Goal: Find specific page/section: Find specific page/section

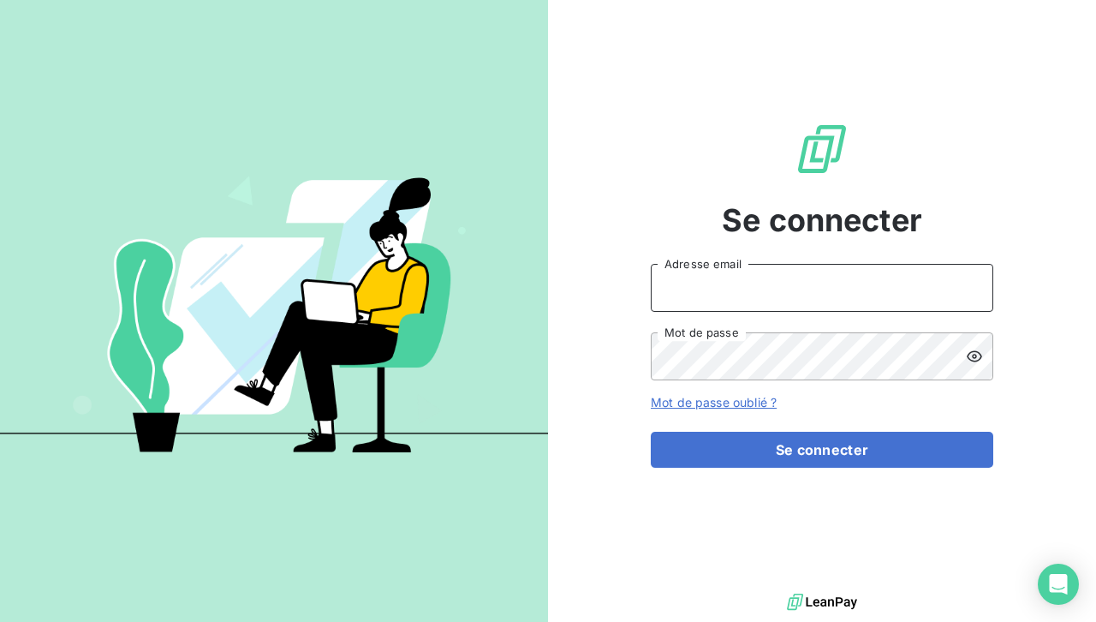
click at [722, 284] on input "Adresse email" at bounding box center [822, 288] width 343 height 48
type input "[EMAIL_ADDRESS][DOMAIN_NAME]"
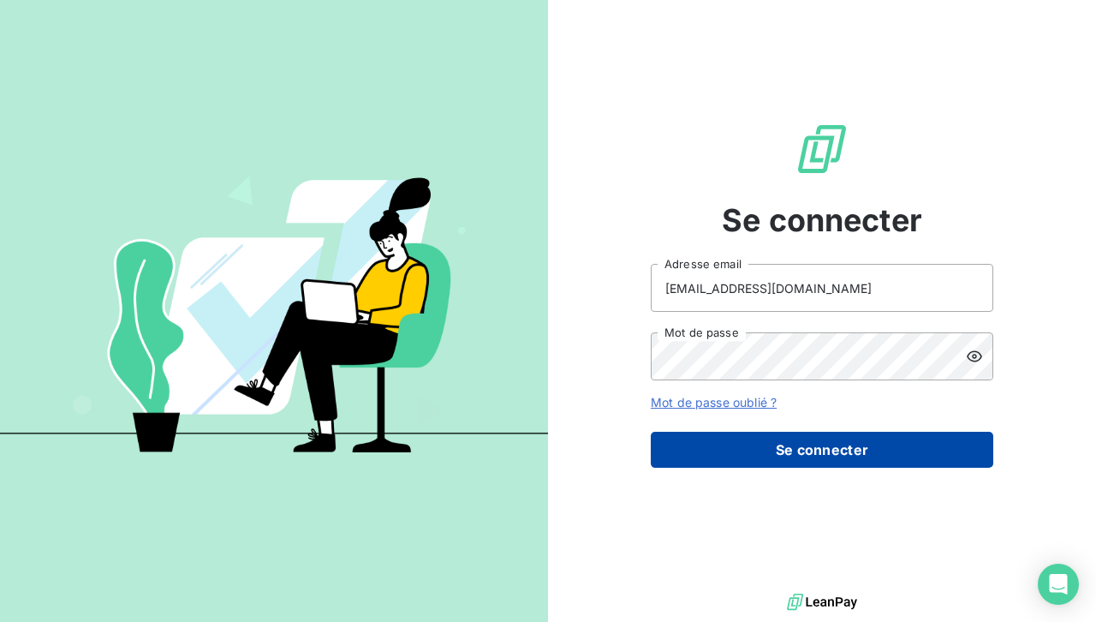
click at [805, 448] on button "Se connecter" at bounding box center [822, 450] width 343 height 36
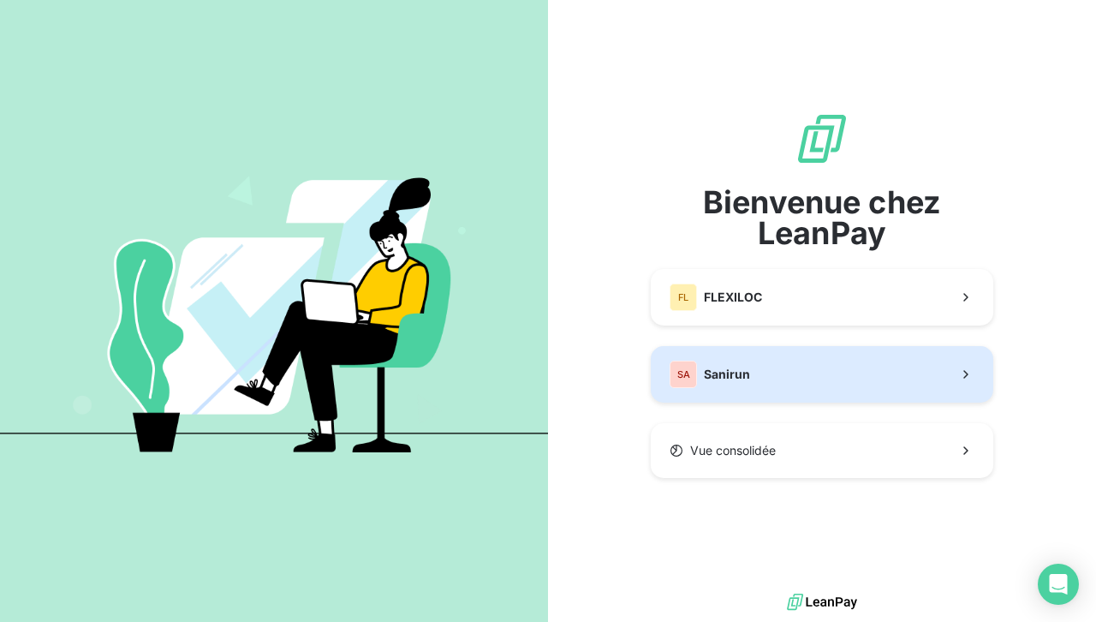
click at [768, 380] on button "SA Sanirun" at bounding box center [822, 374] width 343 height 57
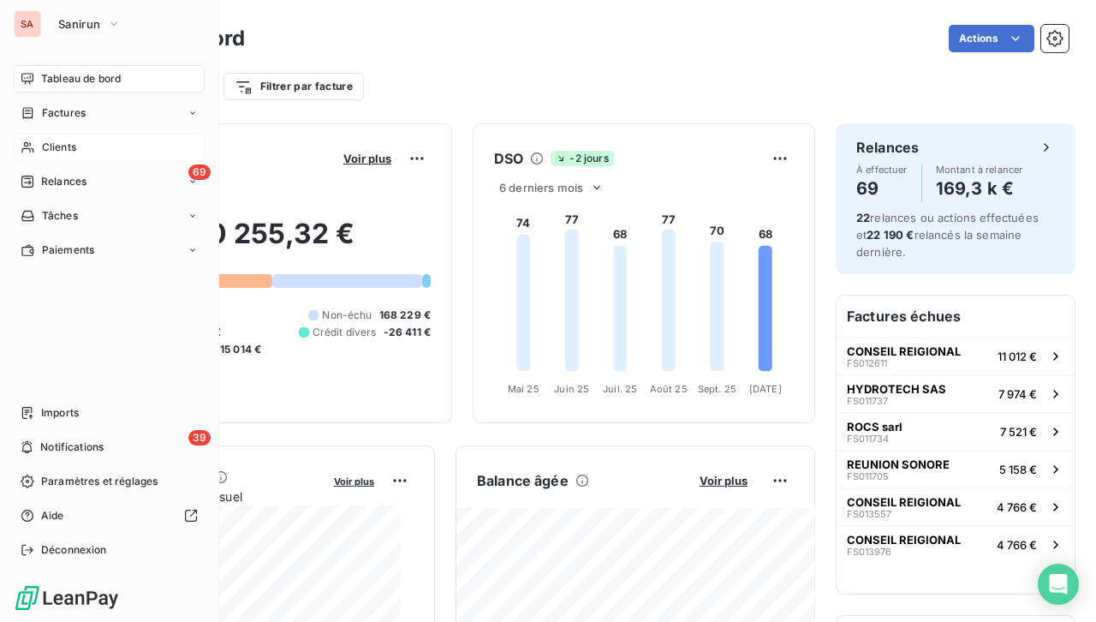
click at [79, 147] on div "Clients" at bounding box center [109, 147] width 191 height 27
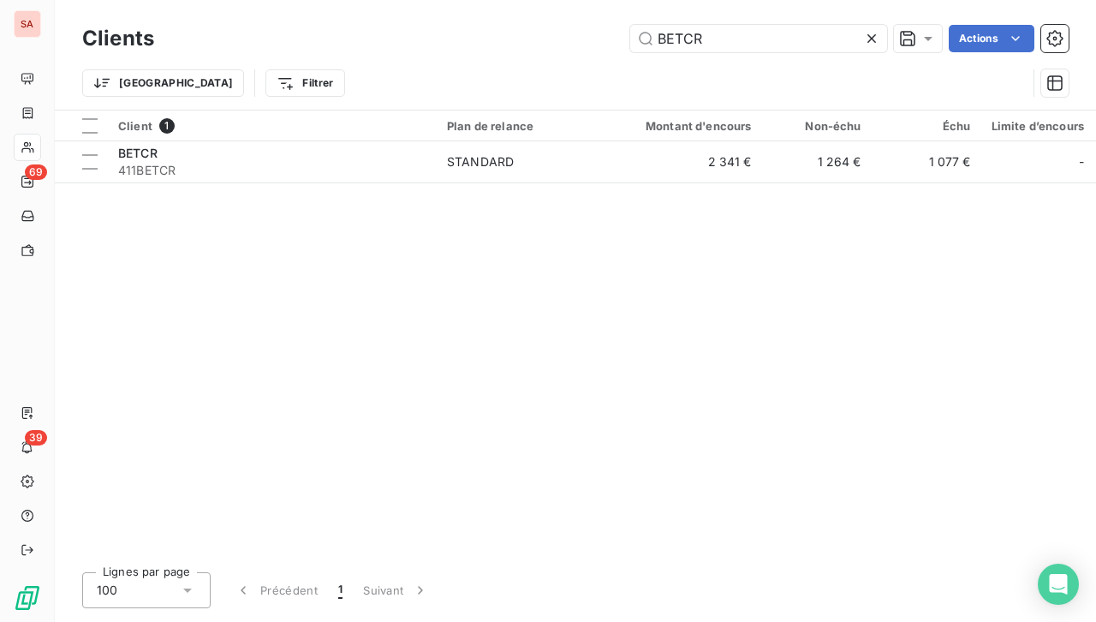
drag, startPoint x: 724, startPoint y: 39, endPoint x: 613, endPoint y: 39, distance: 111.3
click at [613, 39] on div "BETCR Actions" at bounding box center [622, 38] width 894 height 27
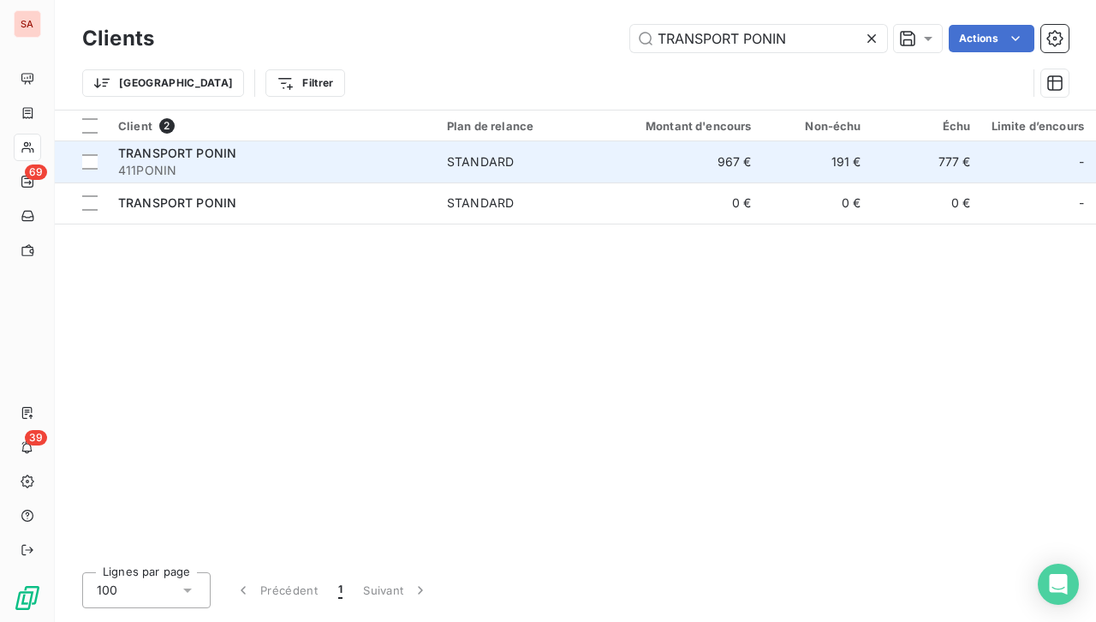
type input "TRANSPORT PONIN"
click at [449, 168] on div "STANDARD" at bounding box center [480, 161] width 67 height 17
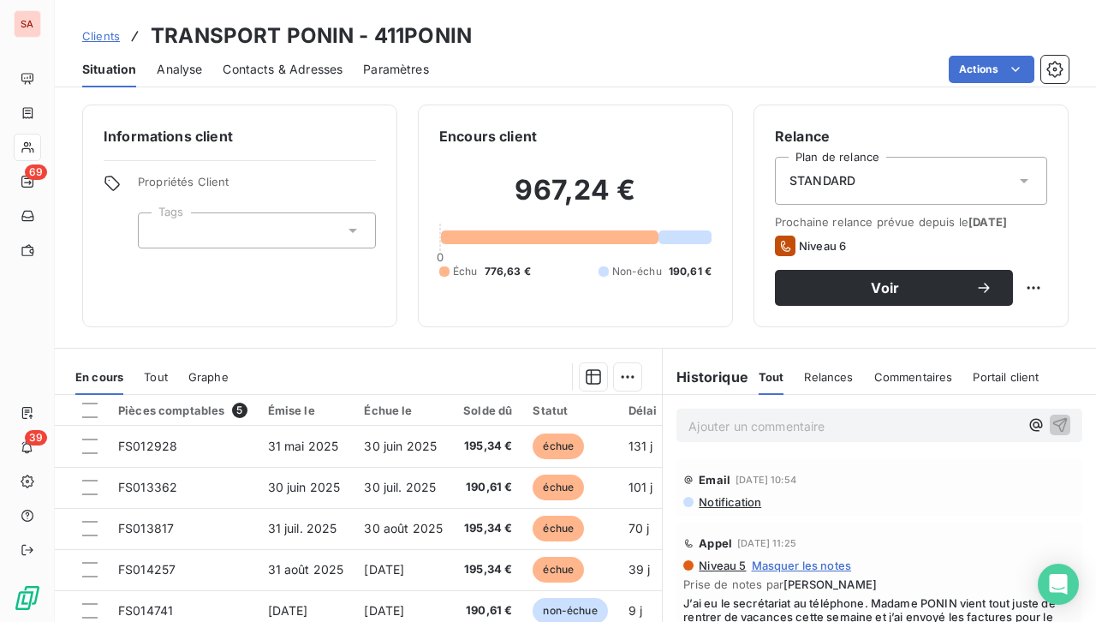
click at [264, 74] on span "Contacts & Adresses" at bounding box center [283, 69] width 120 height 17
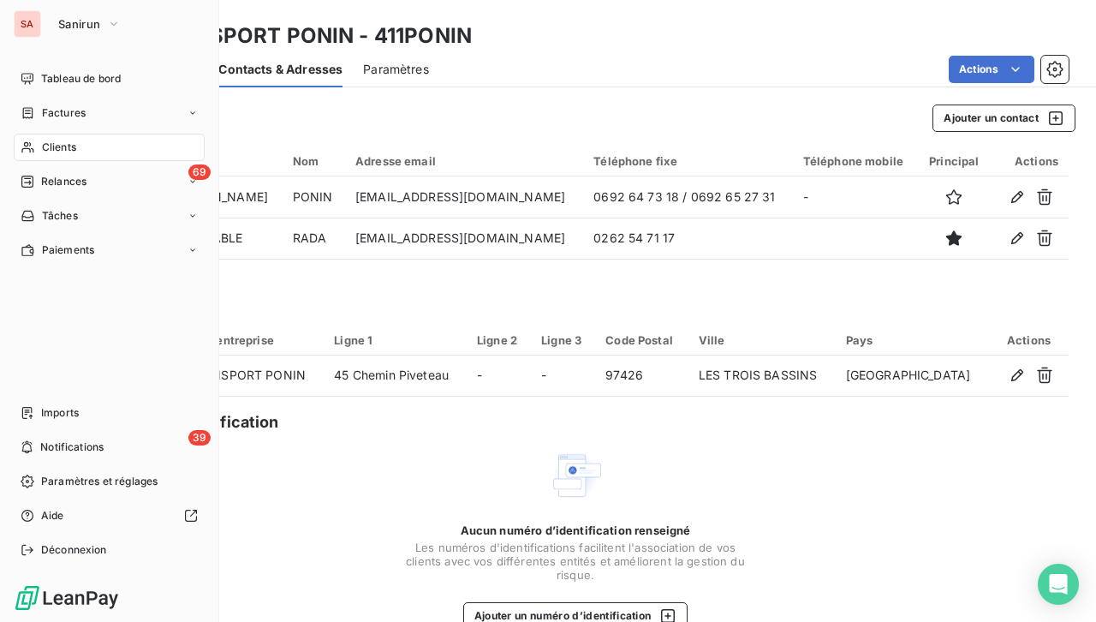
click at [84, 149] on div "Clients" at bounding box center [109, 147] width 191 height 27
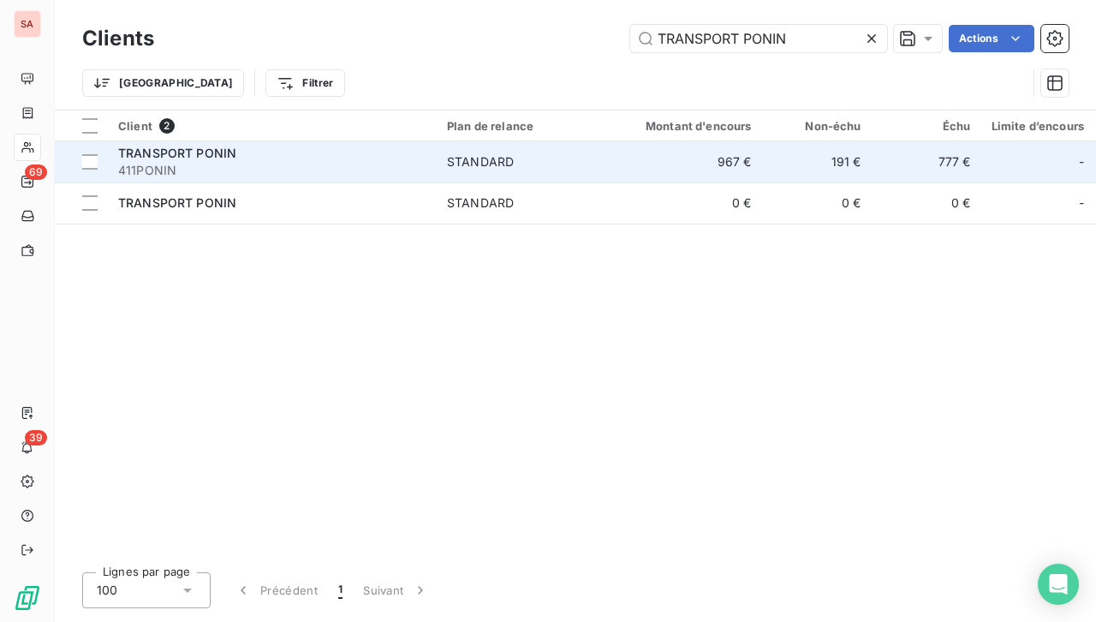
click at [493, 166] on div "STANDARD" at bounding box center [480, 161] width 67 height 17
